Goal: Book appointment/travel/reservation

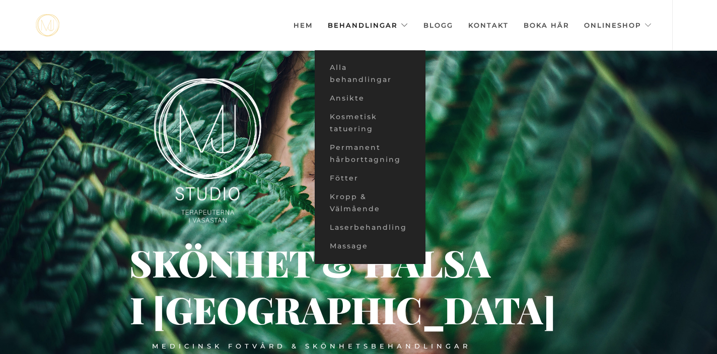
click at [346, 24] on link "Behandlingar" at bounding box center [368, 25] width 81 height 50
click at [344, 96] on link "Ansikte" at bounding box center [370, 98] width 111 height 19
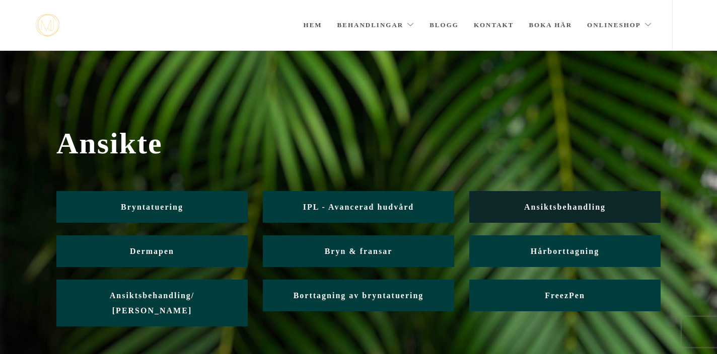
click at [521, 205] on link "Ansiktsbehandling" at bounding box center [564, 207] width 191 height 32
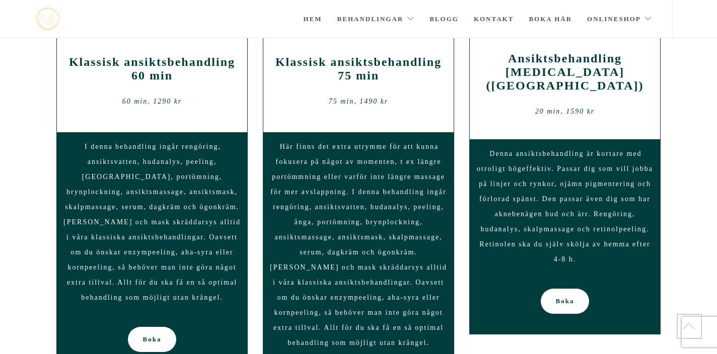
scroll to position [839, 0]
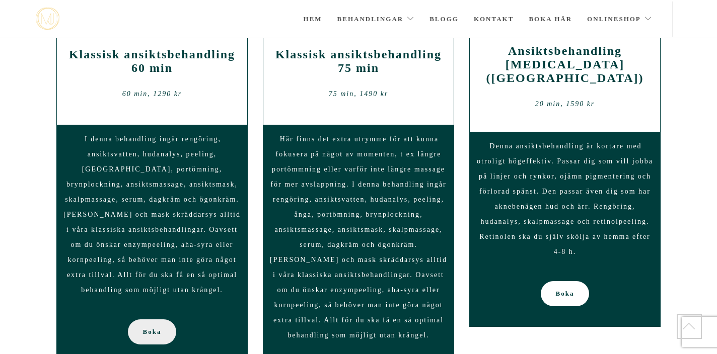
click at [162, 320] on link "Boka" at bounding box center [152, 332] width 49 height 25
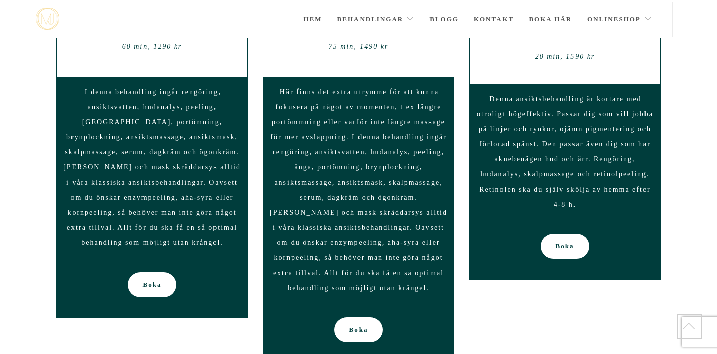
scroll to position [889, 0]
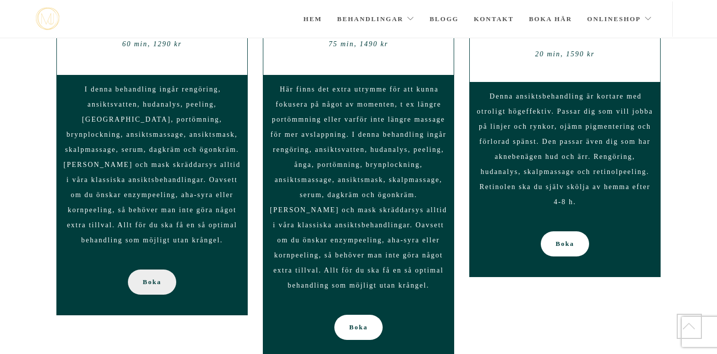
click at [143, 274] on span "Boka" at bounding box center [152, 282] width 19 height 25
